Goal: Information Seeking & Learning: Learn about a topic

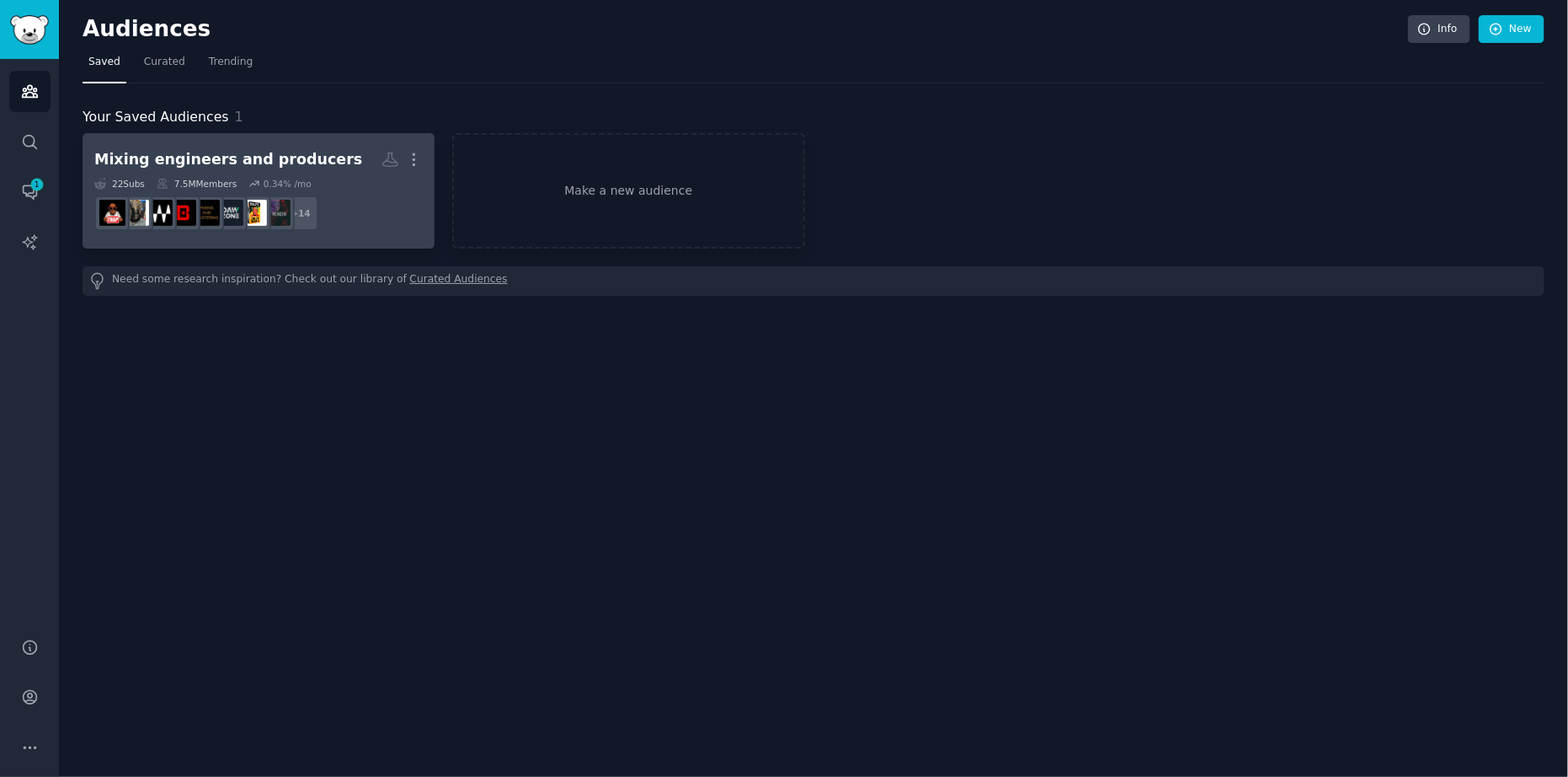
click at [300, 153] on div "Mixing engineers and producers" at bounding box center [228, 159] width 268 height 21
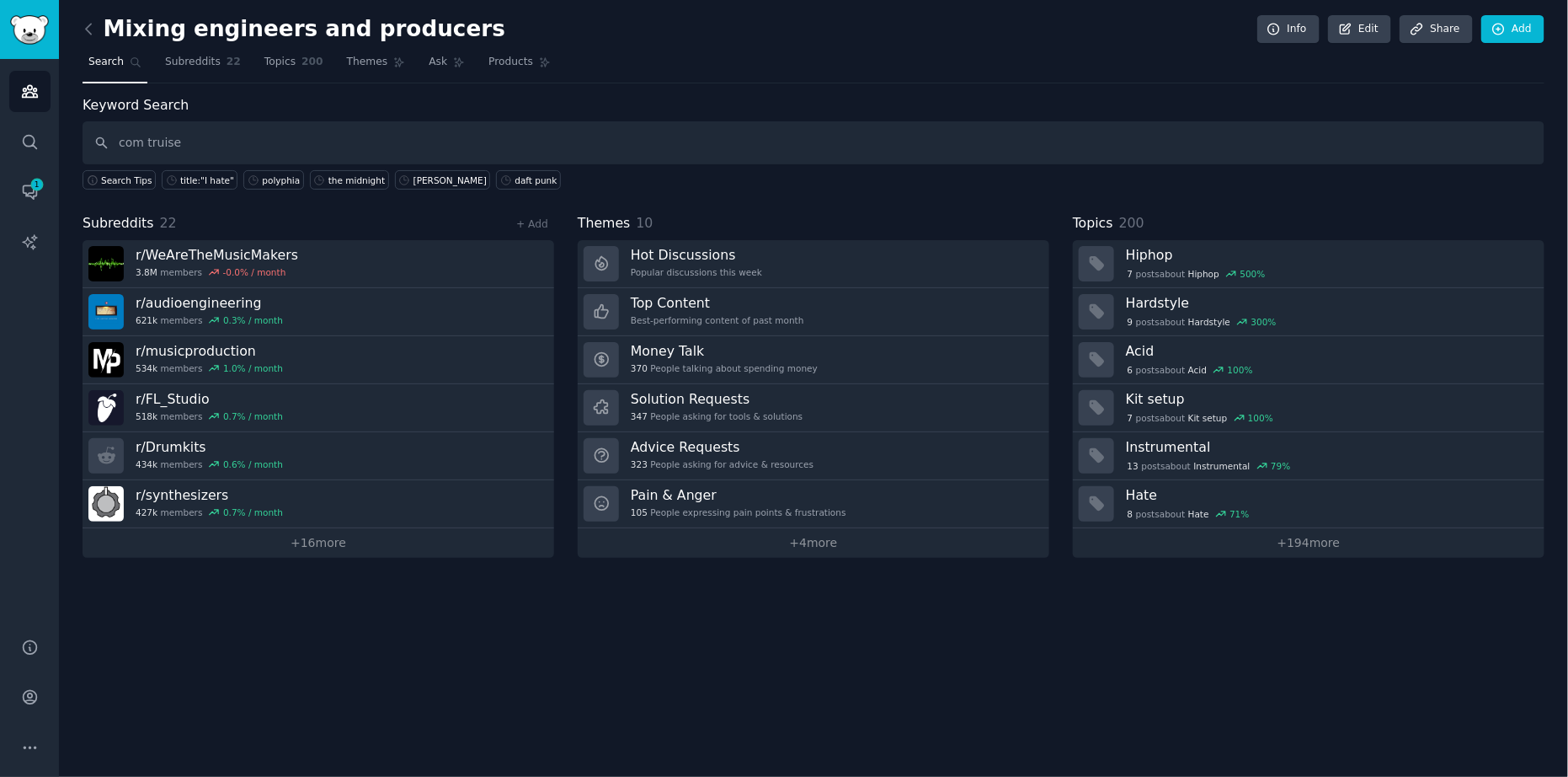
type input "com truise"
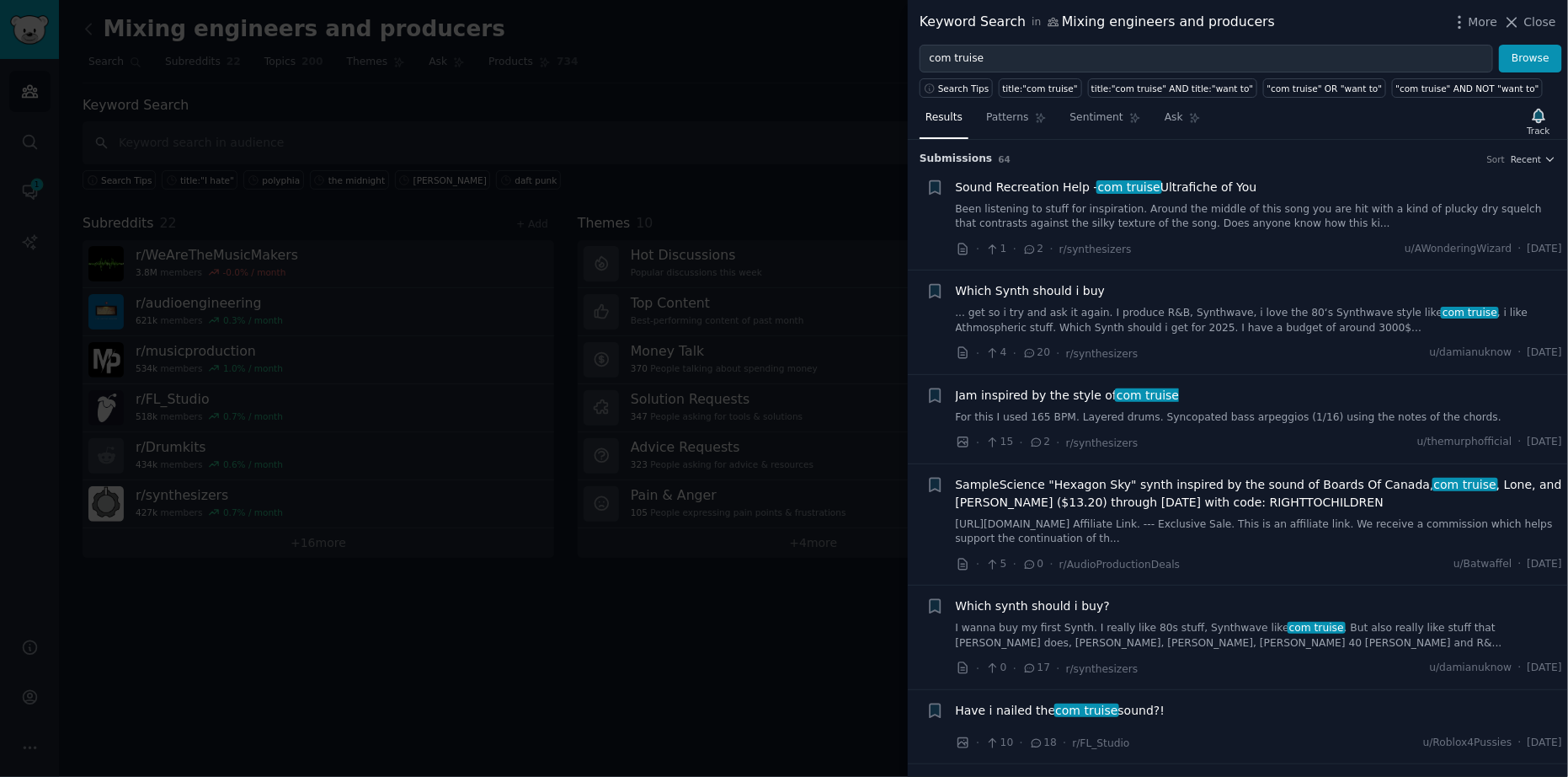
click at [1035, 205] on link "Been listening to stuff for inspiration. Around the middle of this song you are…" at bounding box center [1258, 216] width 607 height 29
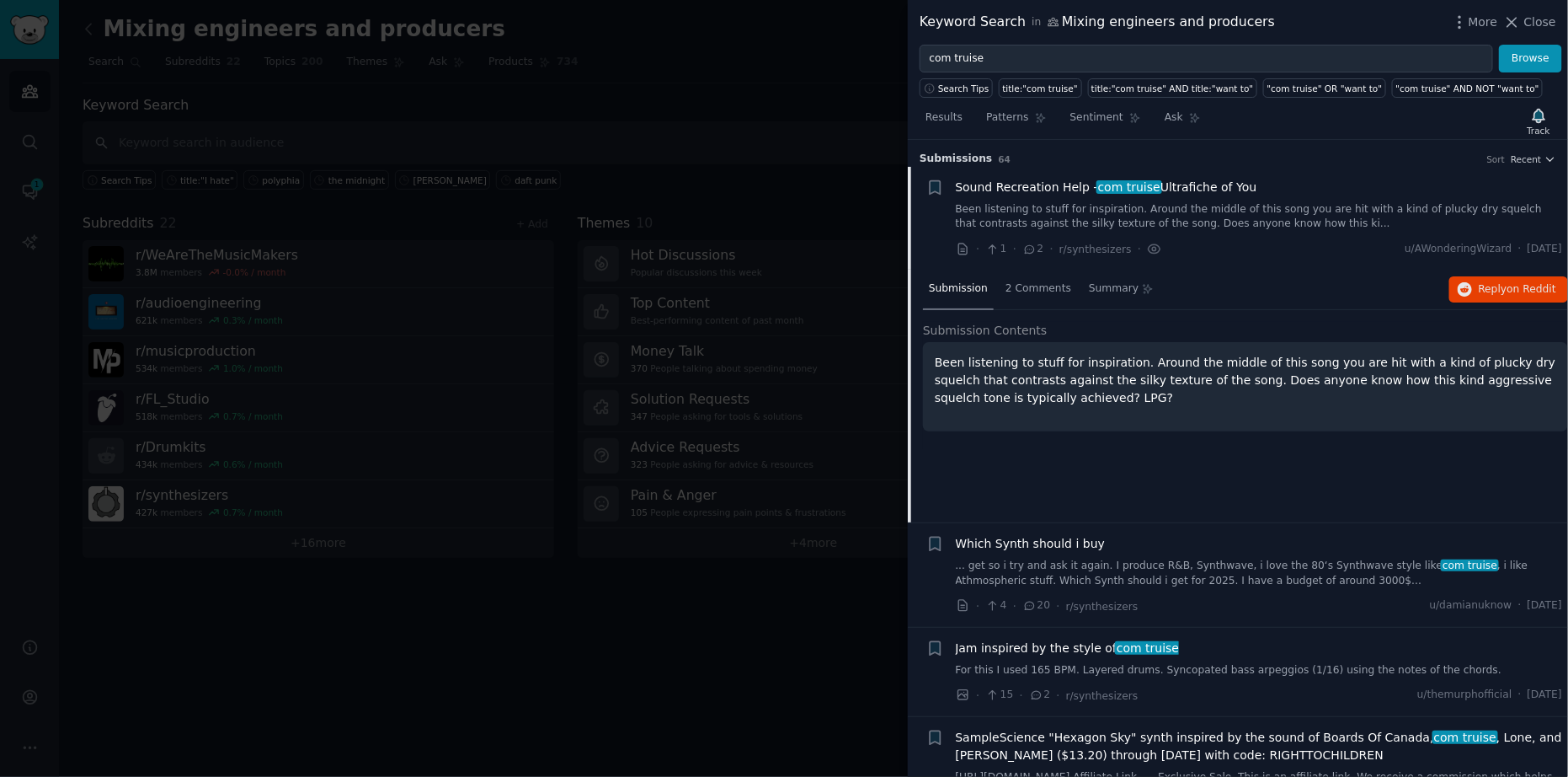
scroll to position [26, 0]
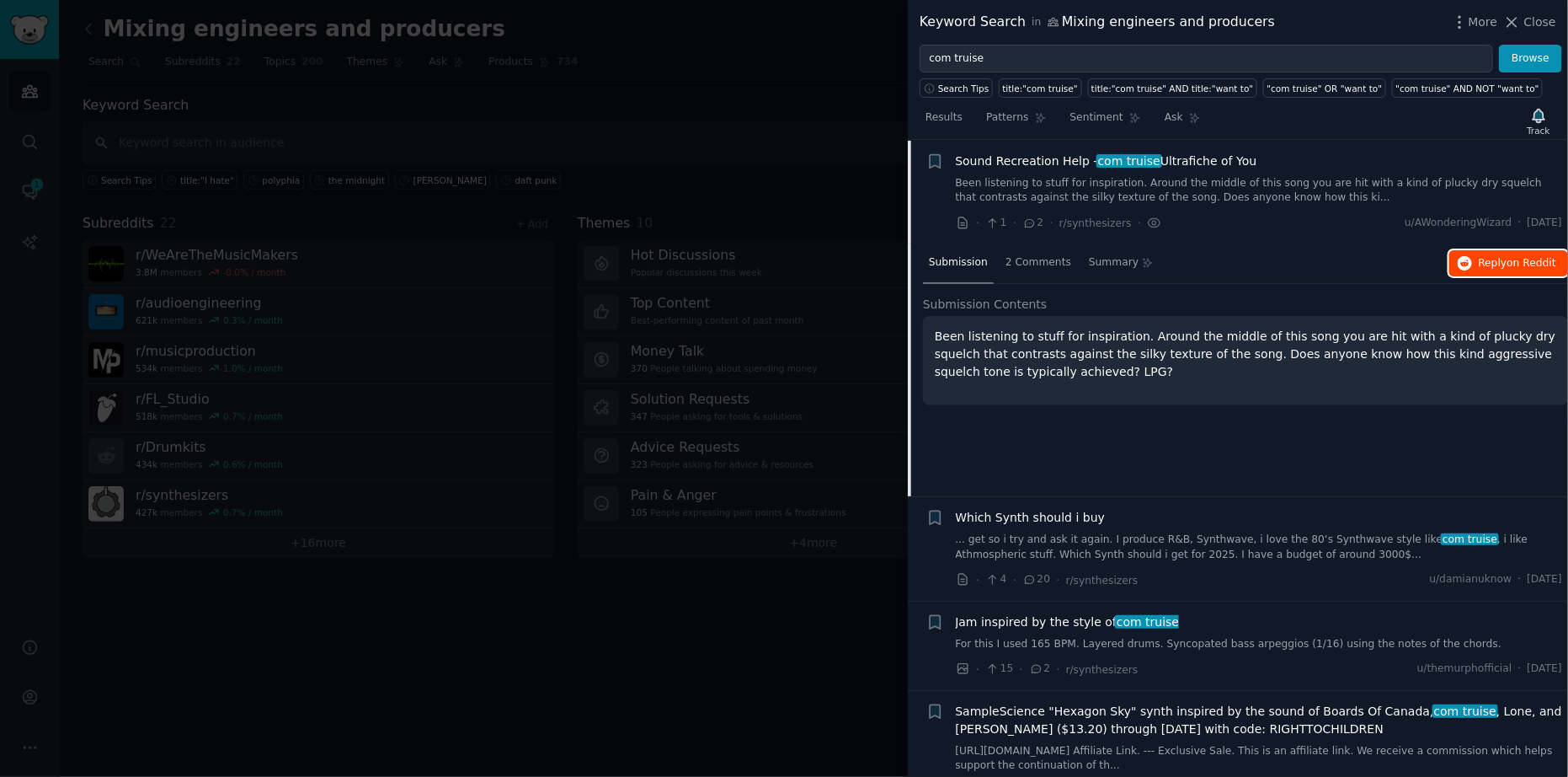
click at [1488, 265] on span "Reply on Reddit" at bounding box center [1517, 264] width 78 height 15
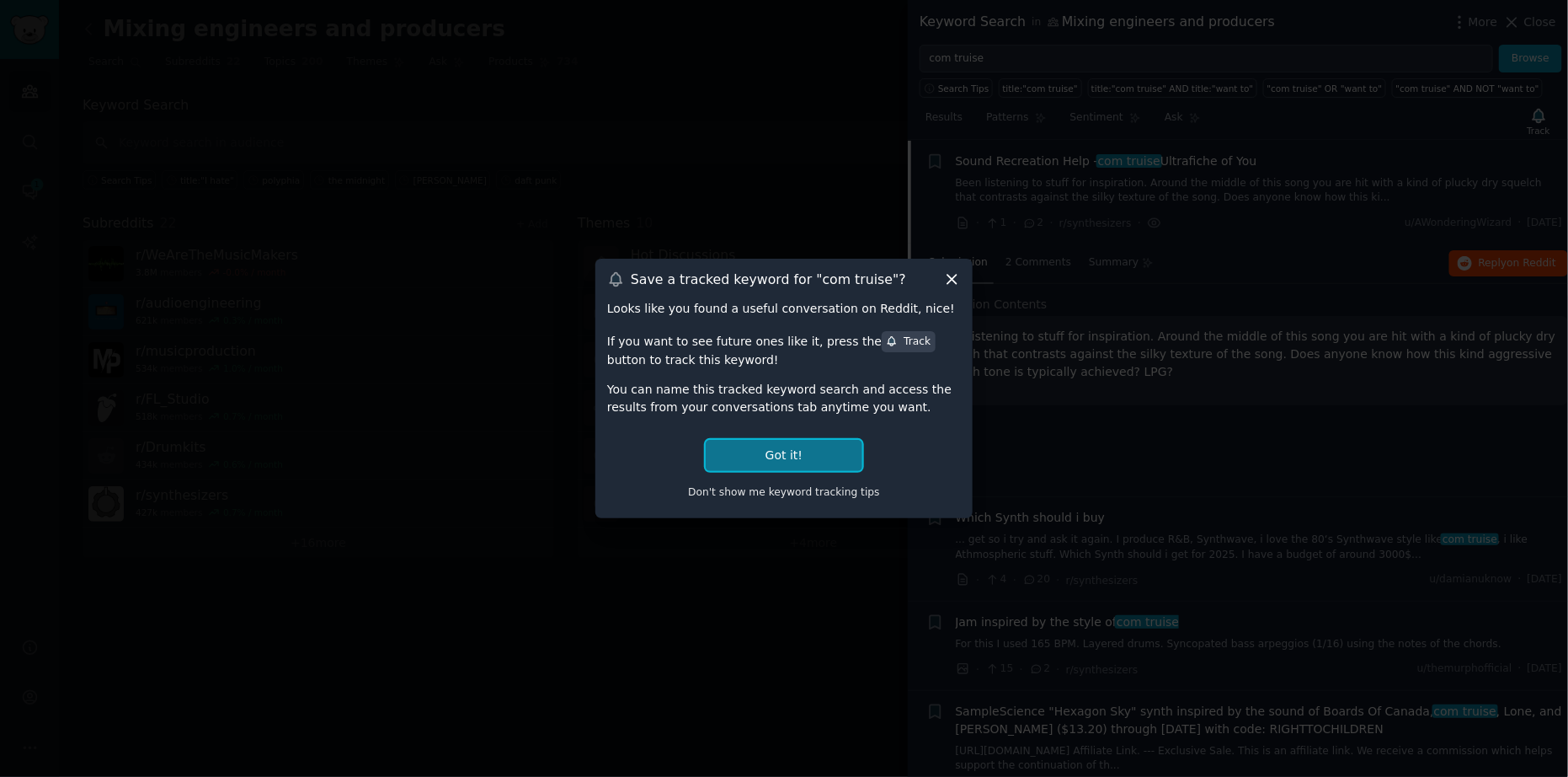
click at [837, 453] on button "Got it!" at bounding box center [783, 455] width 156 height 31
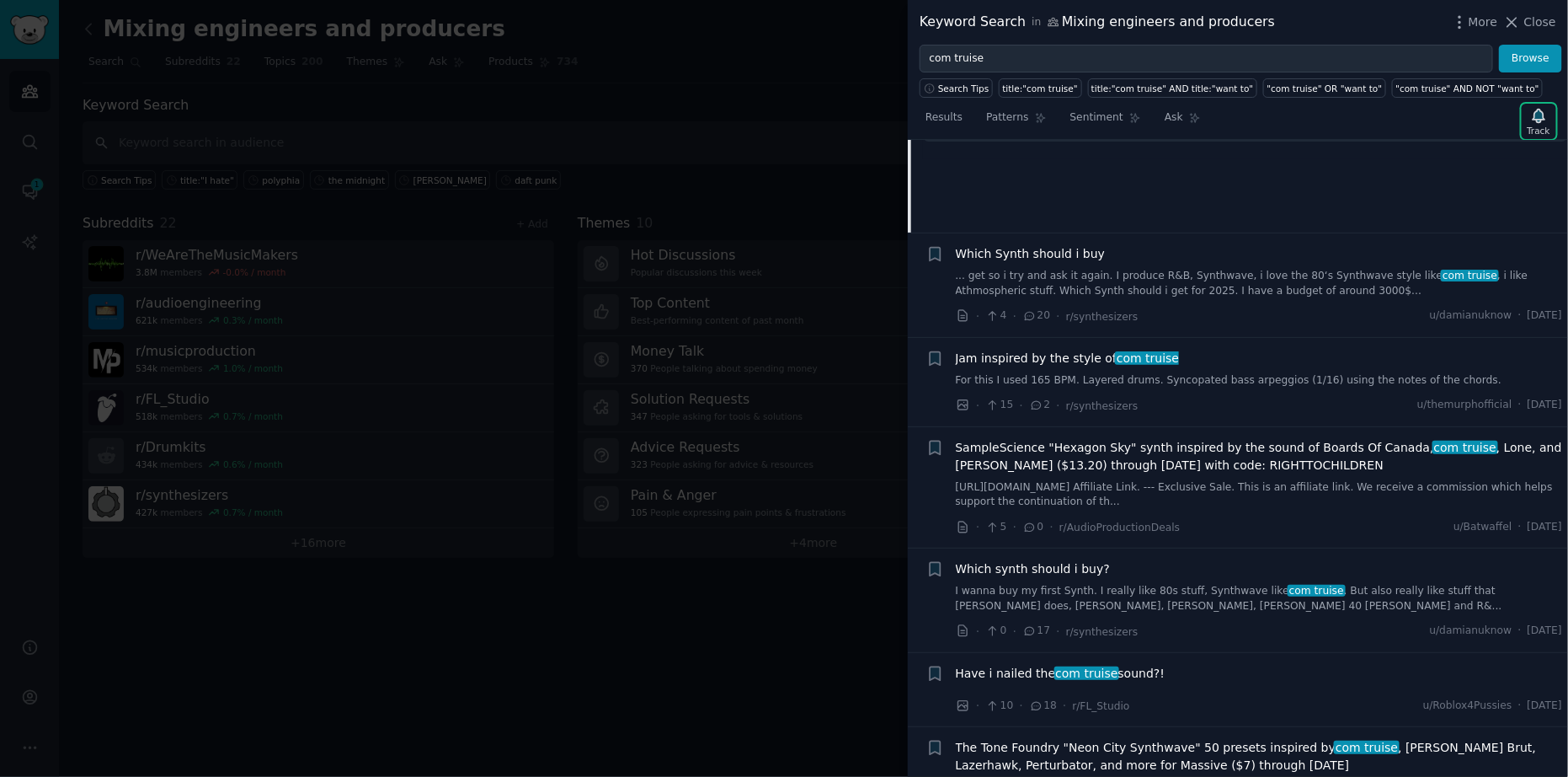
scroll to position [296, 0]
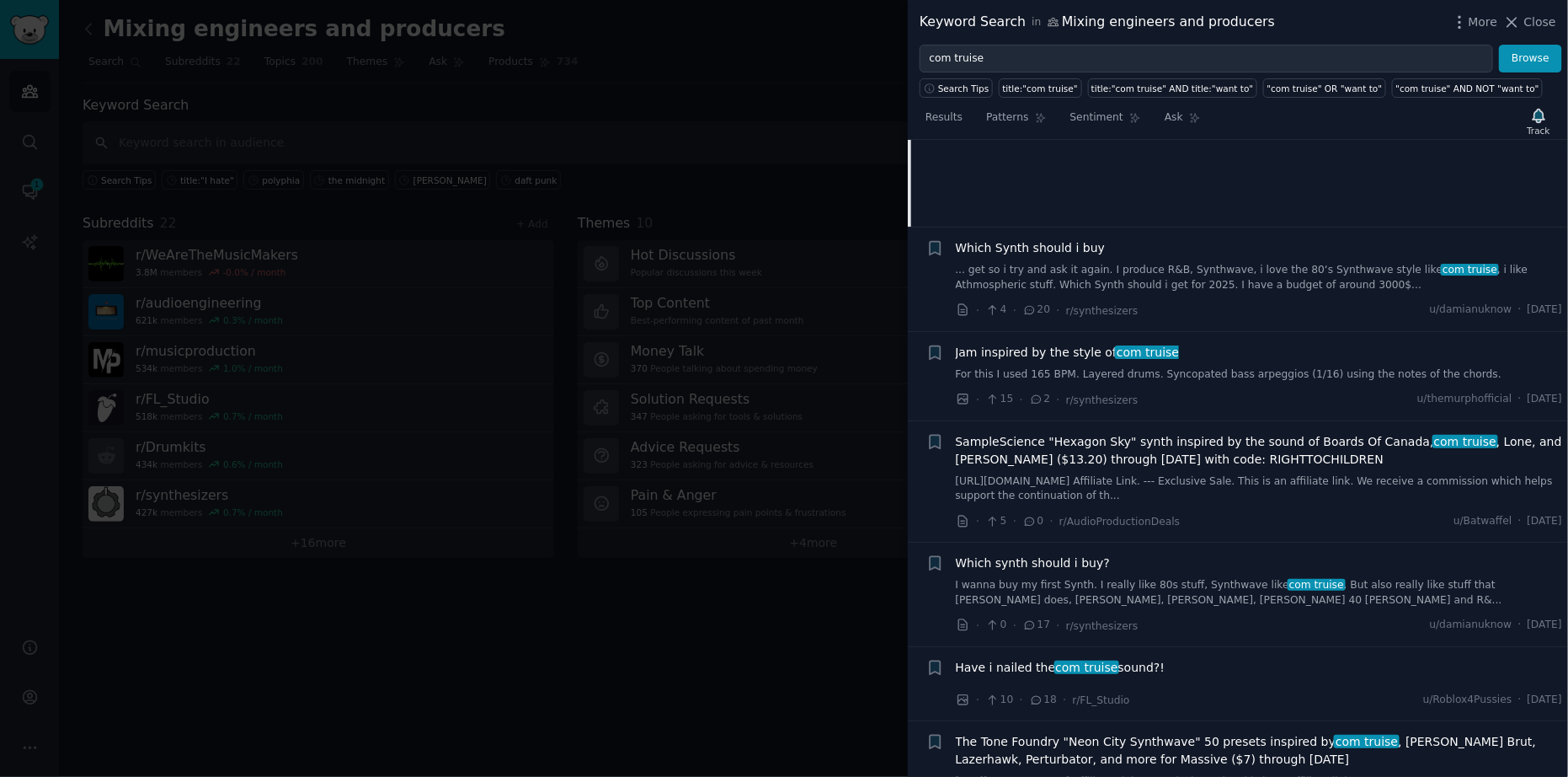
click at [1251, 271] on link "... get so i try and ask it again. I produce R&B, Synthwave, i love the 80‘s Sy…" at bounding box center [1258, 277] width 607 height 29
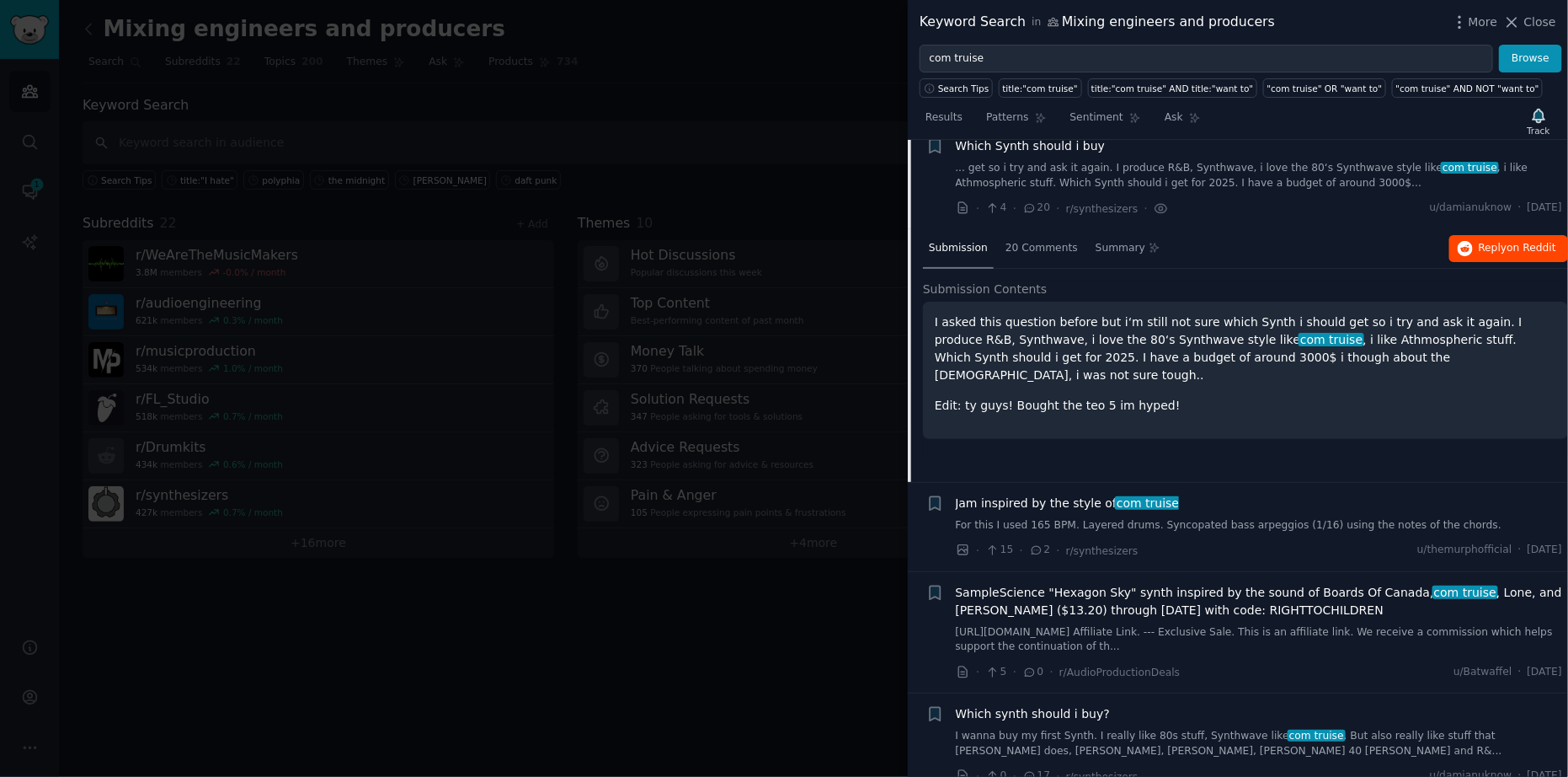
scroll to position [130, 0]
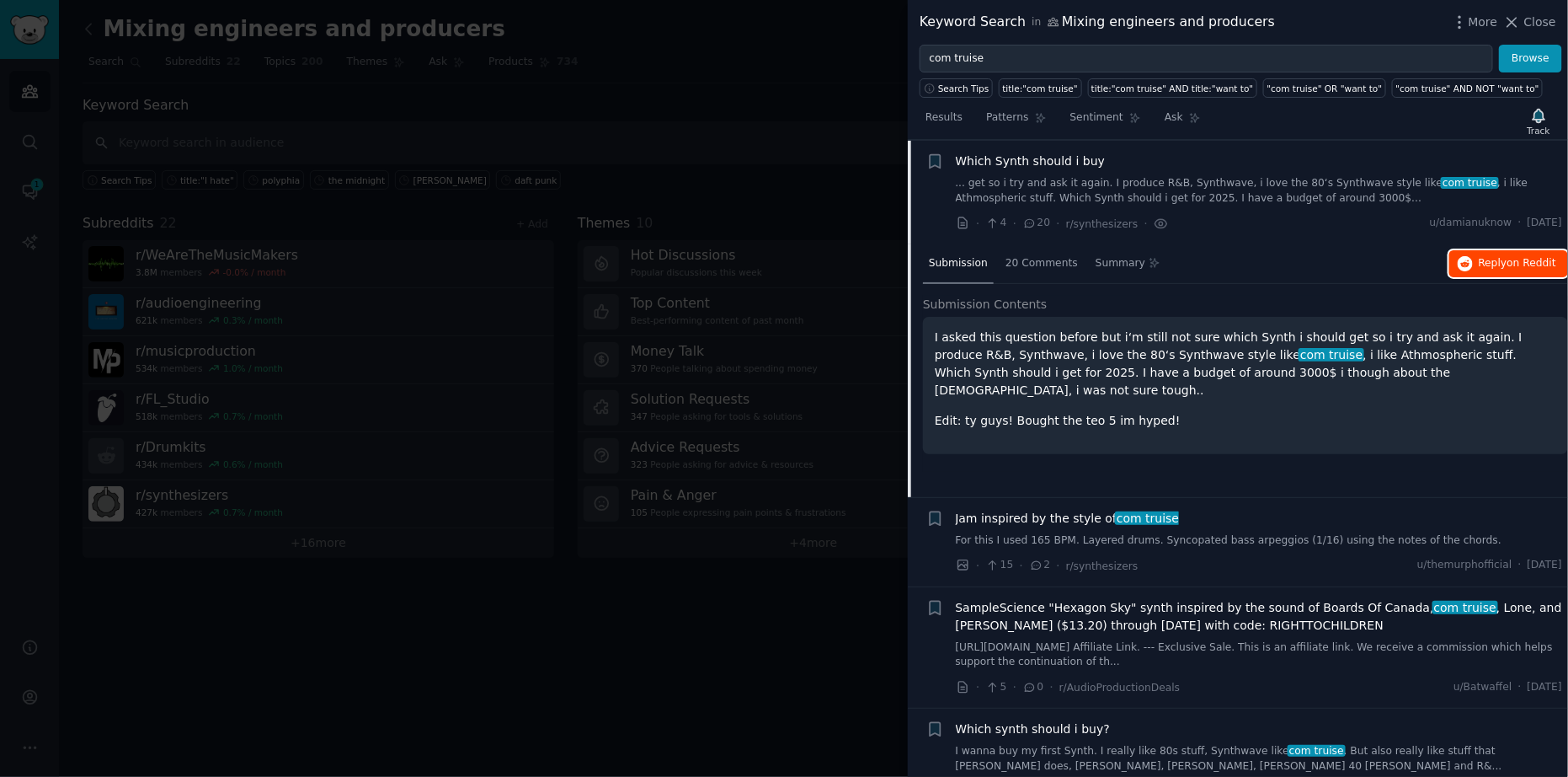
click at [1497, 264] on span "Reply on Reddit" at bounding box center [1517, 264] width 78 height 15
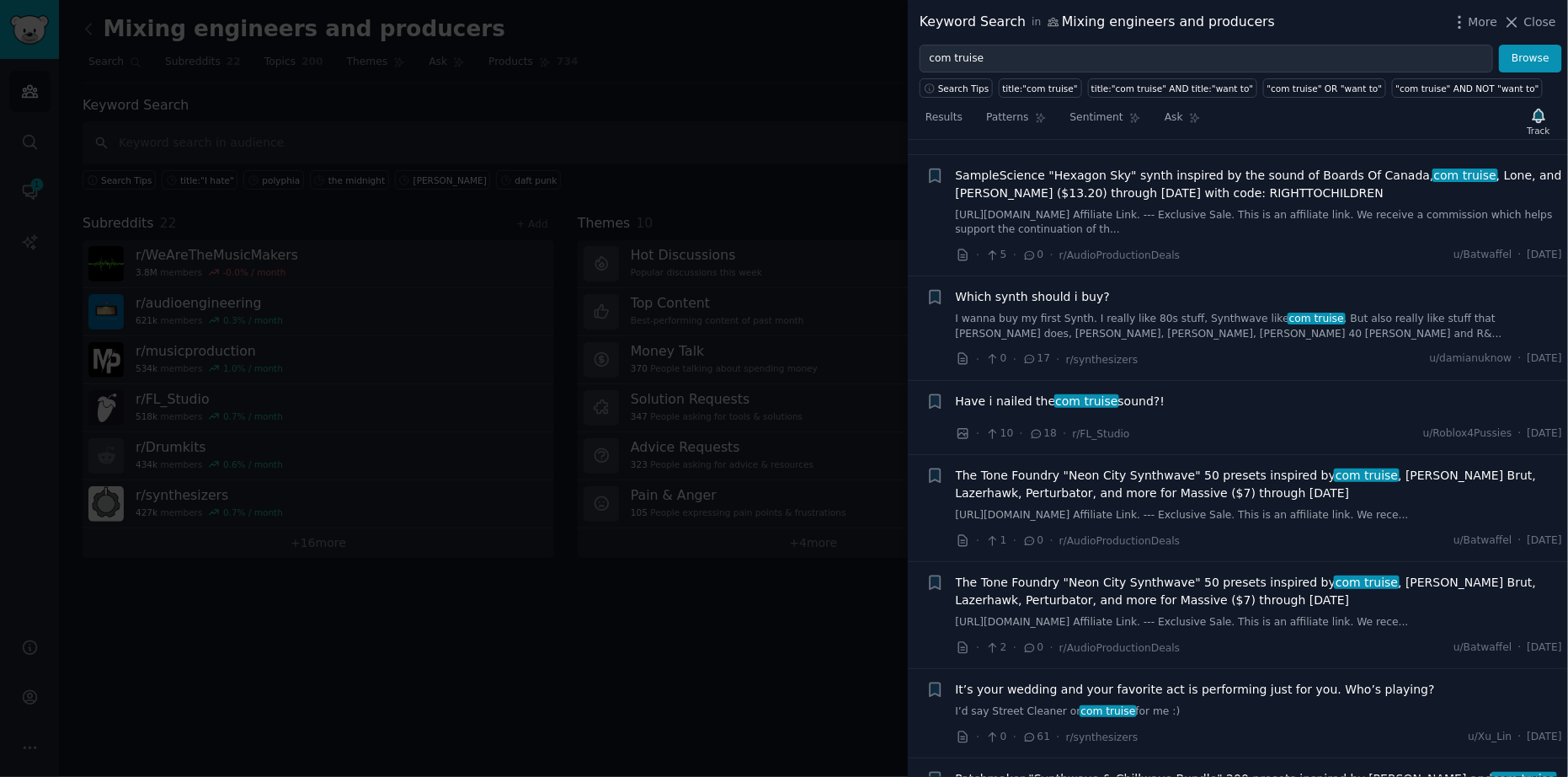
scroll to position [669, 0]
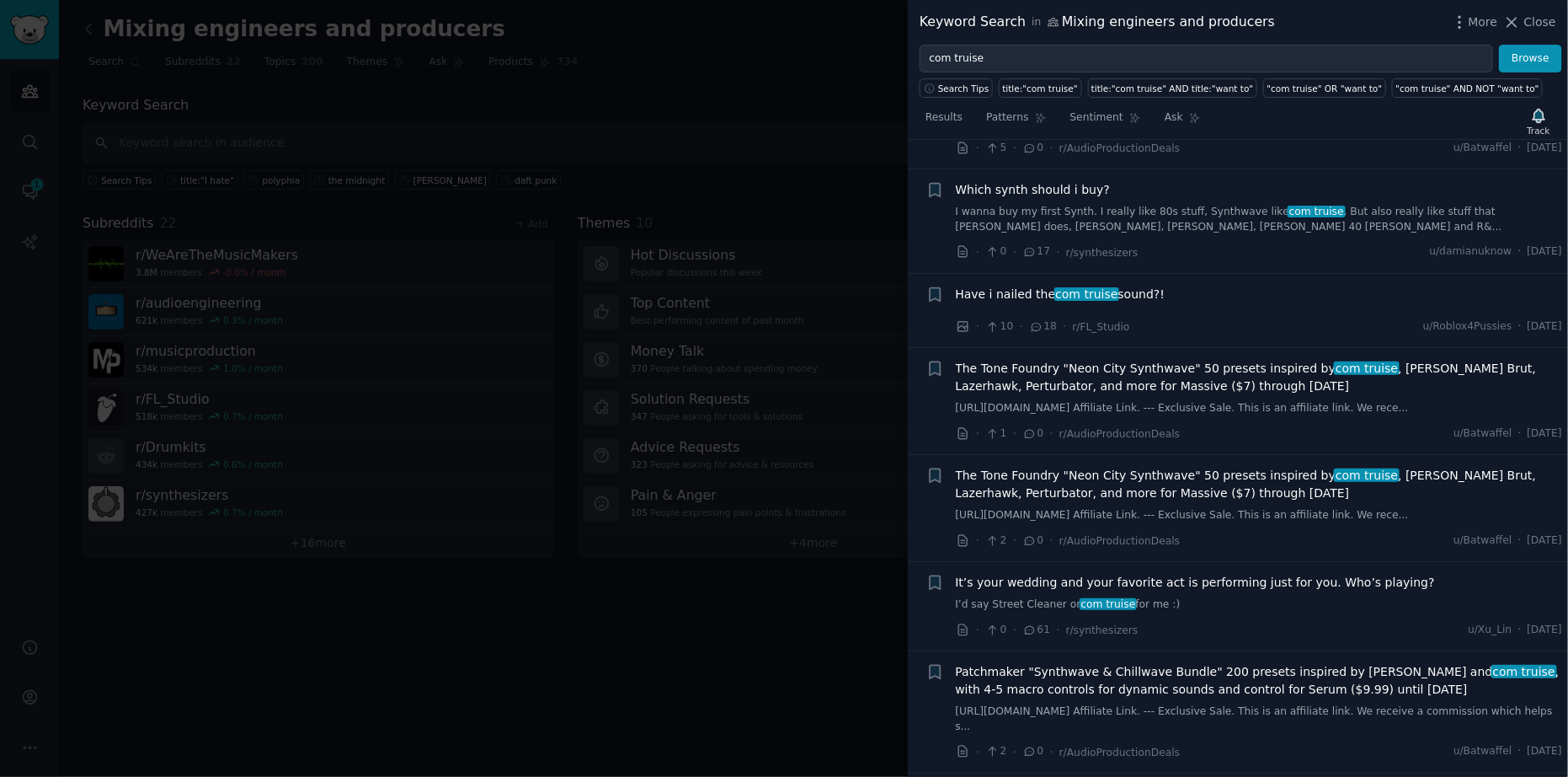
click at [1200, 291] on div "Have i nailed the com truise sound?!" at bounding box center [1258, 294] width 607 height 18
click at [1145, 287] on span "Have i nailed the com truise sound?!" at bounding box center [1060, 294] width 210 height 18
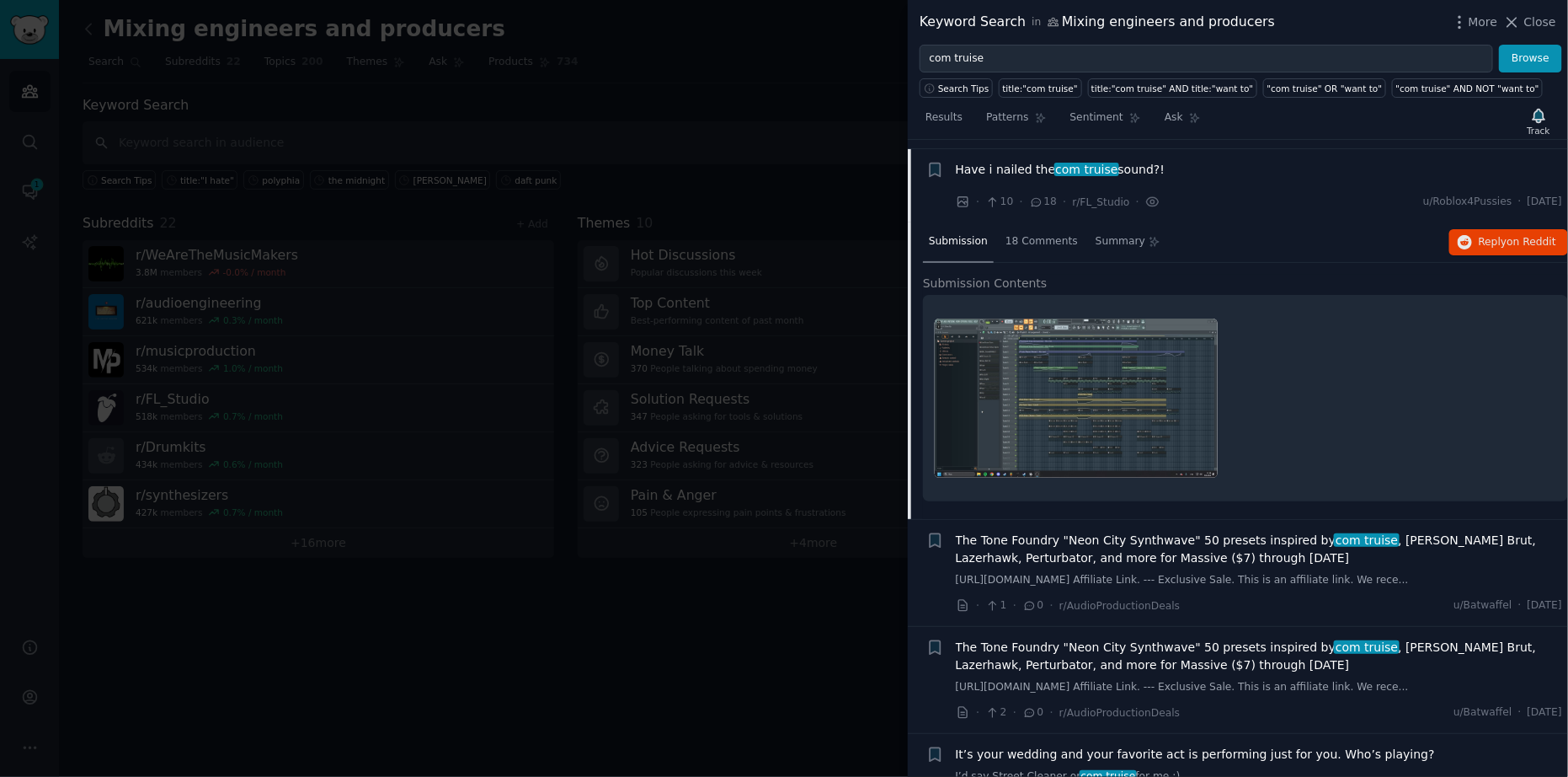
scroll to position [548, 0]
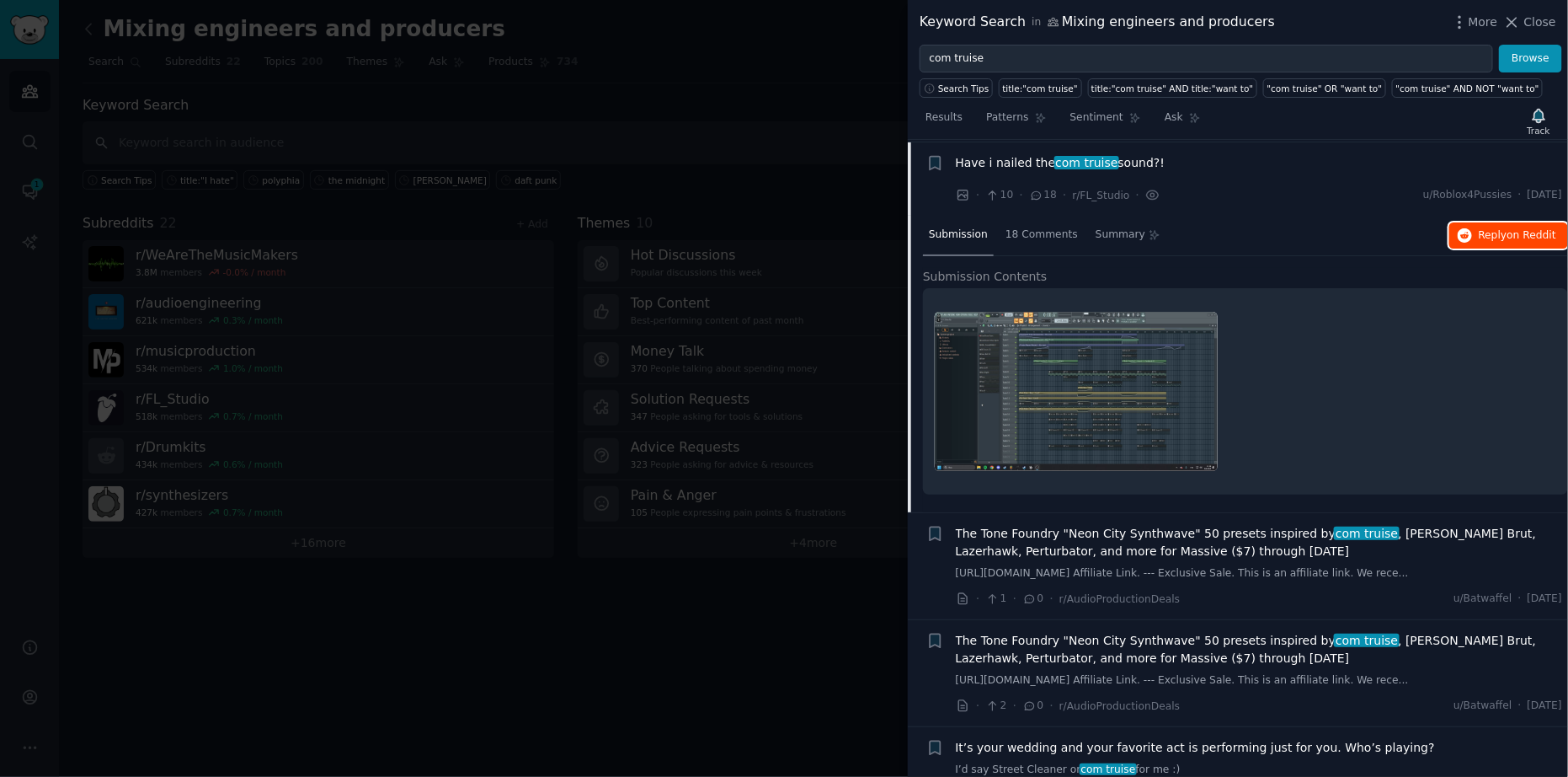
click at [1507, 231] on span "on Reddit" at bounding box center [1532, 235] width 49 height 12
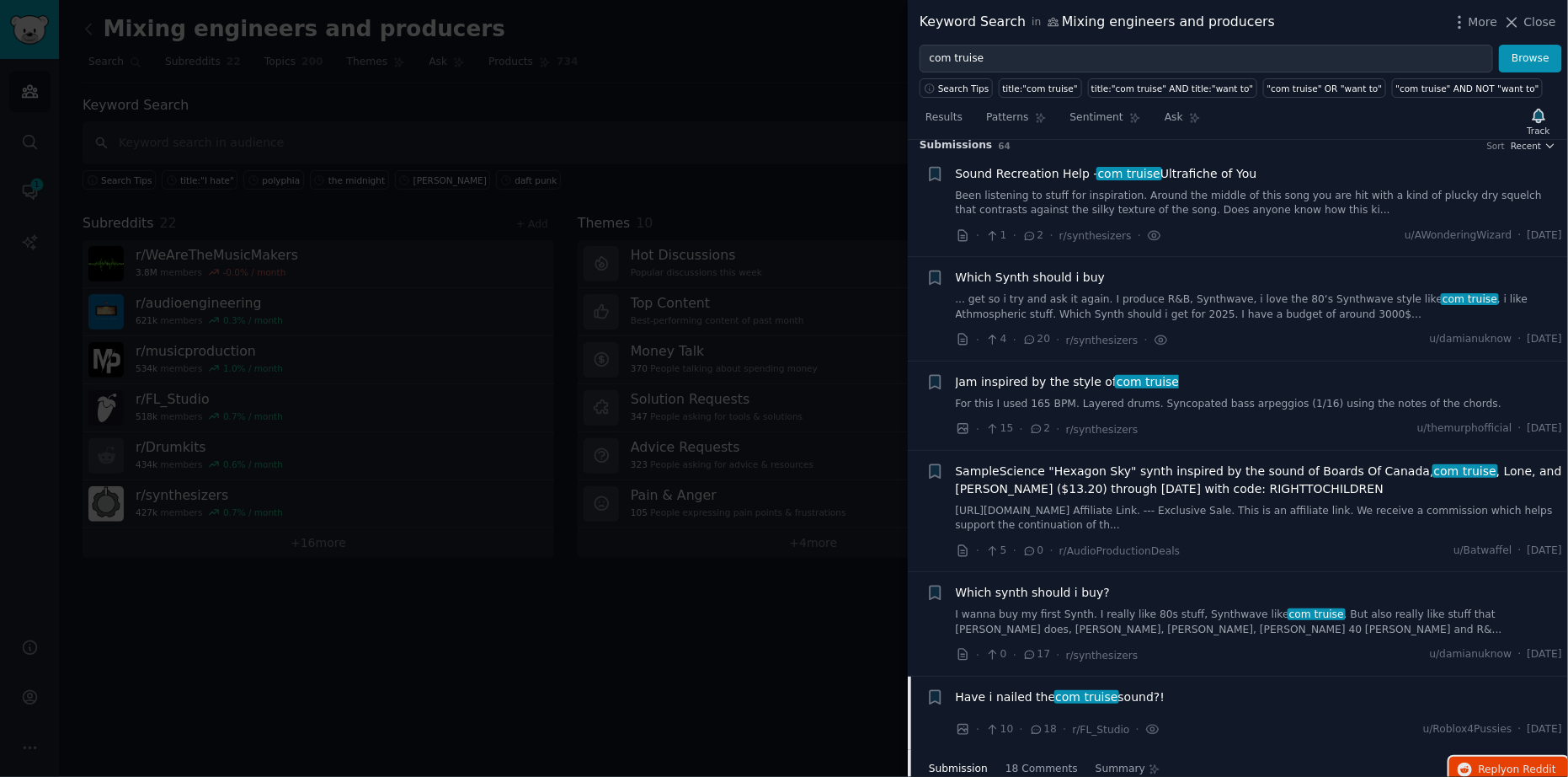
scroll to position [0, 0]
